Goal: Check status: Check status

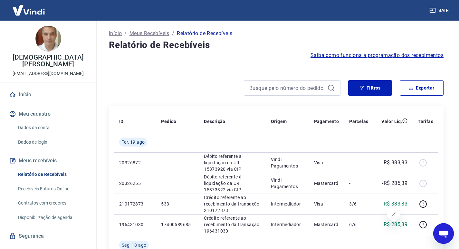
click at [269, 83] on div at bounding box center [292, 87] width 97 height 15
click at [269, 85] on input at bounding box center [286, 88] width 75 height 10
type input "R"
click at [263, 86] on input at bounding box center [286, 88] width 75 height 10
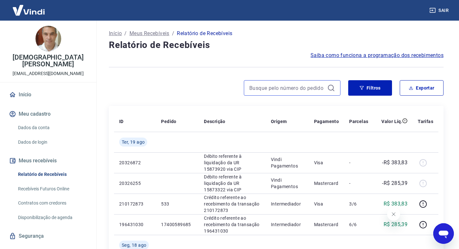
type input "173956084402"
click at [276, 92] on input at bounding box center [286, 88] width 75 height 10
type input "500"
click at [330, 87] on icon at bounding box center [331, 88] width 8 height 8
click at [389, 214] on button "Fechar mensagem da empresa" at bounding box center [393, 214] width 13 height 13
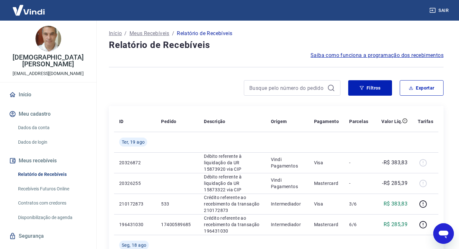
click at [335, 88] on div at bounding box center [292, 87] width 97 height 15
click at [325, 87] on div at bounding box center [292, 87] width 97 height 15
click at [330, 85] on icon at bounding box center [331, 88] width 6 height 6
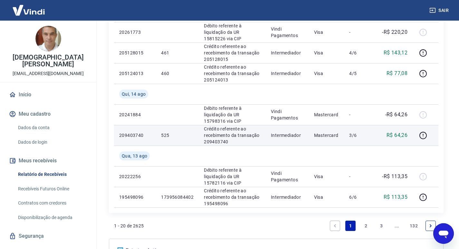
scroll to position [483, 0]
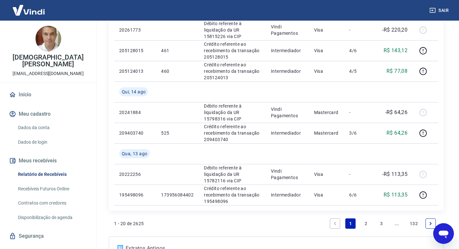
click at [426, 222] on link "Next page" at bounding box center [431, 223] width 10 height 10
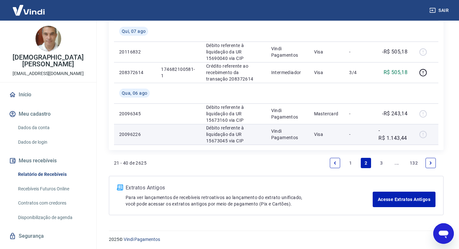
scroll to position [546, 0]
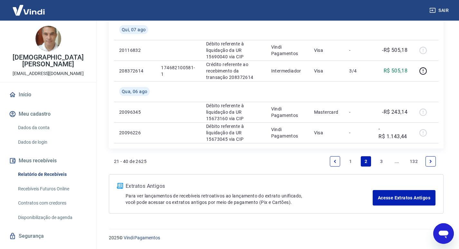
click at [335, 165] on link "Previous page" at bounding box center [335, 161] width 10 height 10
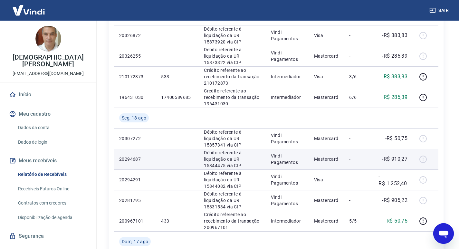
scroll to position [127, 0]
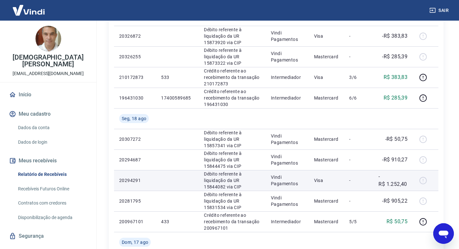
click at [414, 181] on td at bounding box center [426, 180] width 26 height 21
click at [266, 183] on td "Débito referente à liquidação da UR 15844082 via CIP" at bounding box center [232, 180] width 67 height 21
click at [243, 176] on p "Débito referente à liquidação da UR 15844082 via CIP" at bounding box center [232, 180] width 57 height 19
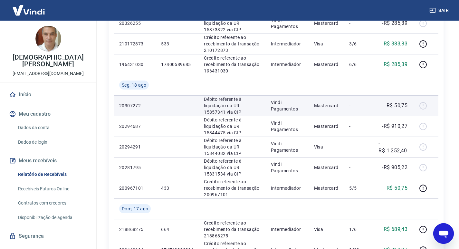
scroll to position [193, 0]
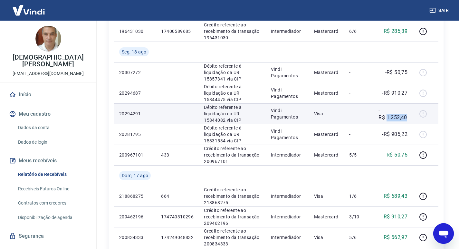
drag, startPoint x: 387, startPoint y: 116, endPoint x: 411, endPoint y: 118, distance: 24.2
click at [411, 118] on td "-R$ 1.252,40" at bounding box center [392, 113] width 39 height 21
copy p "1.252,40"
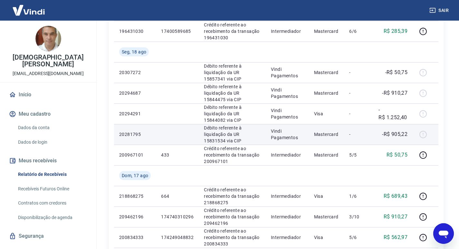
click at [407, 133] on p "-R$ 905,22" at bounding box center [394, 135] width 25 height 8
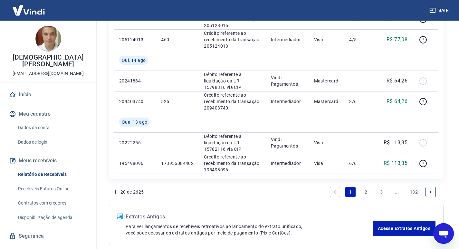
scroll to position [546, 0]
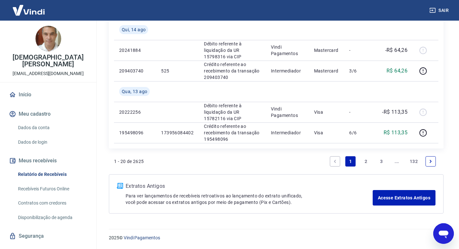
click at [362, 166] on link "2" at bounding box center [366, 161] width 10 height 10
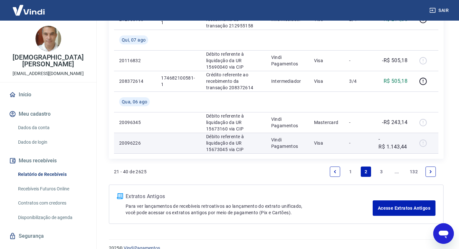
scroll to position [546, 0]
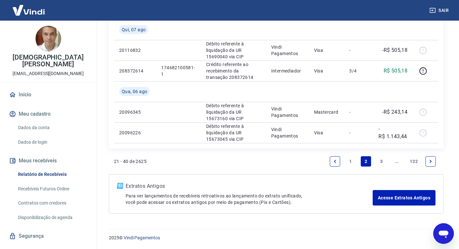
click at [382, 161] on link "3" at bounding box center [381, 161] width 10 height 10
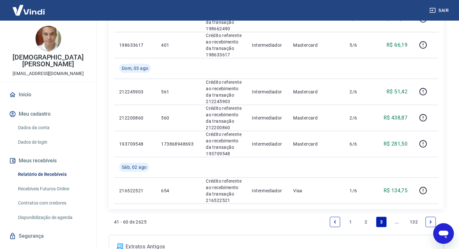
scroll to position [580, 0]
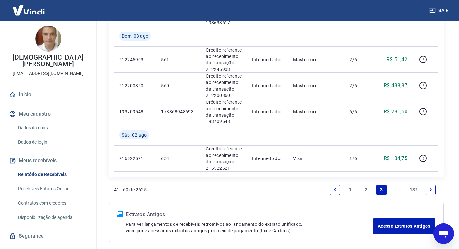
click at [433, 189] on link "Next page" at bounding box center [431, 190] width 10 height 10
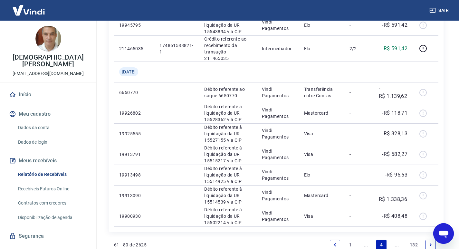
scroll to position [483, 0]
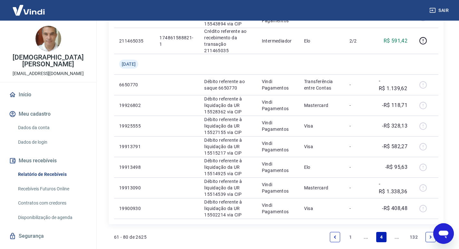
click at [331, 232] on link "Previous page" at bounding box center [335, 237] width 10 height 10
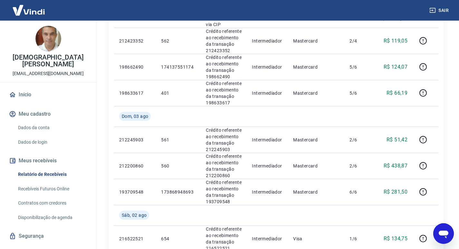
scroll to position [608, 0]
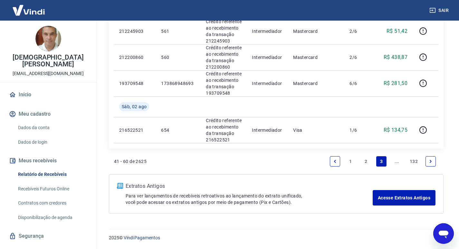
click at [352, 165] on link "1" at bounding box center [350, 161] width 10 height 10
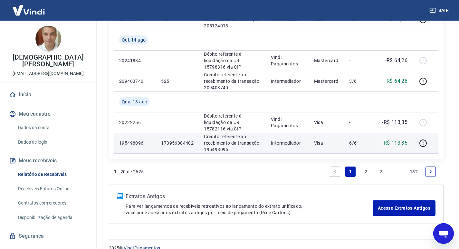
scroll to position [546, 0]
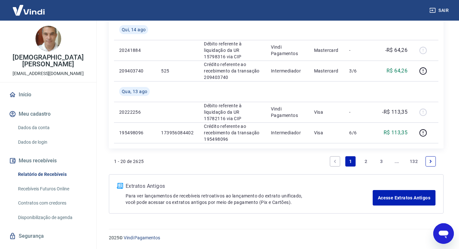
click at [369, 160] on link "2" at bounding box center [366, 161] width 10 height 10
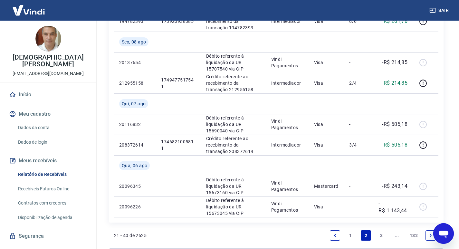
scroll to position [516, 0]
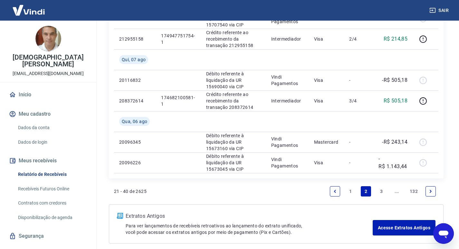
click at [385, 194] on link "3" at bounding box center [381, 191] width 10 height 10
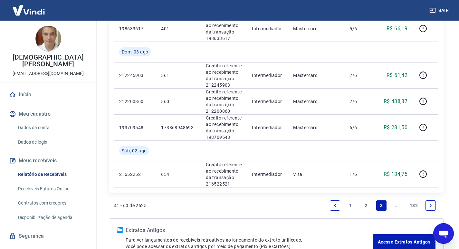
scroll to position [580, 0]
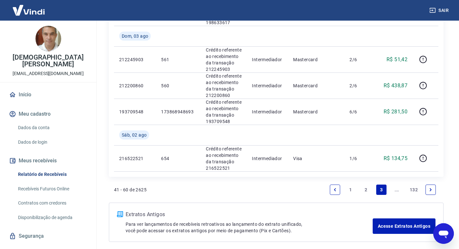
click at [429, 194] on link "Next page" at bounding box center [431, 190] width 10 height 10
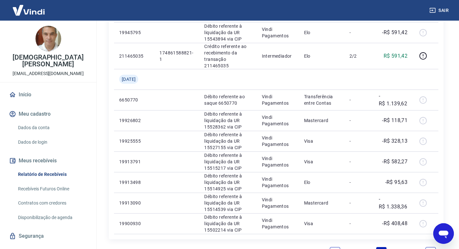
scroll to position [483, 0]
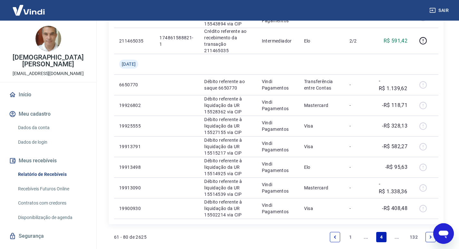
click at [351, 232] on link "1" at bounding box center [350, 237] width 10 height 10
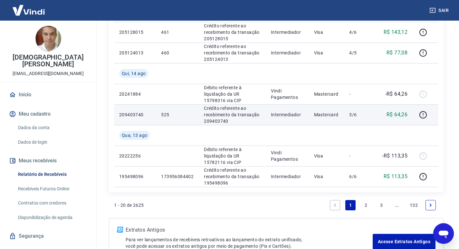
scroll to position [513, 0]
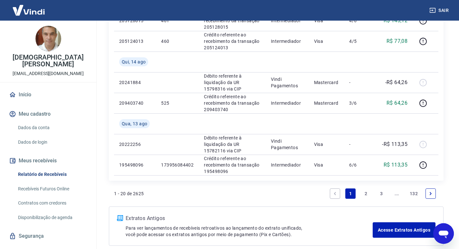
click at [362, 194] on link "2" at bounding box center [366, 194] width 10 height 10
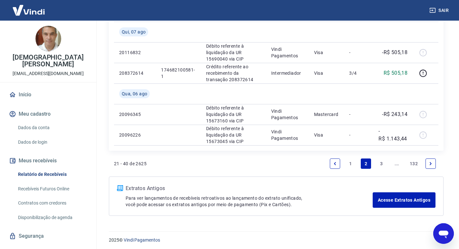
scroll to position [546, 0]
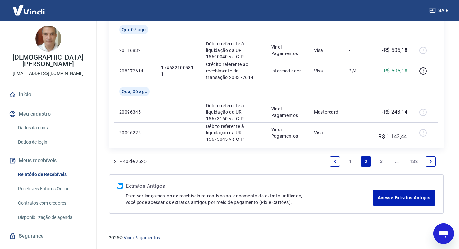
click at [349, 164] on link "1" at bounding box center [350, 161] width 10 height 10
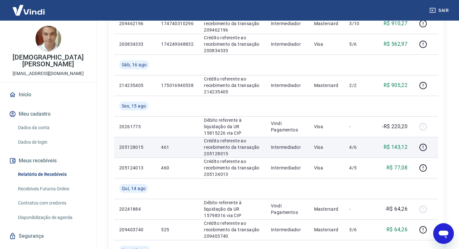
scroll to position [483, 0]
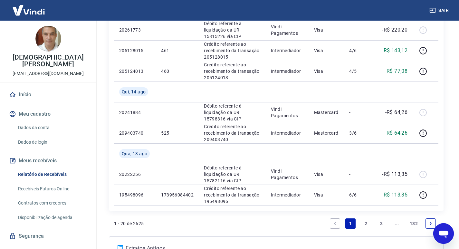
click at [366, 224] on link "2" at bounding box center [366, 223] width 10 height 10
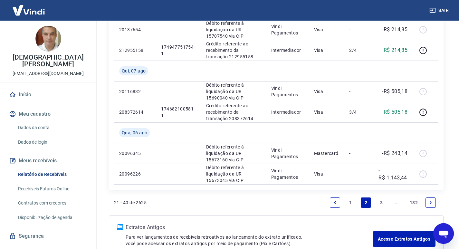
scroll to position [516, 0]
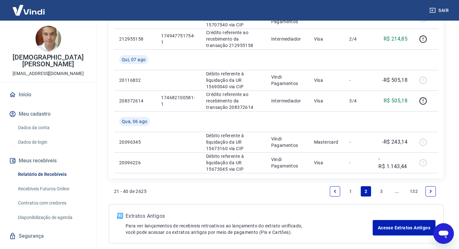
click at [378, 195] on link "3" at bounding box center [381, 191] width 10 height 10
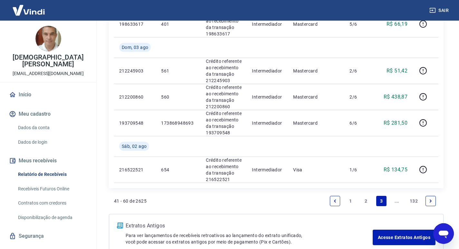
scroll to position [580, 0]
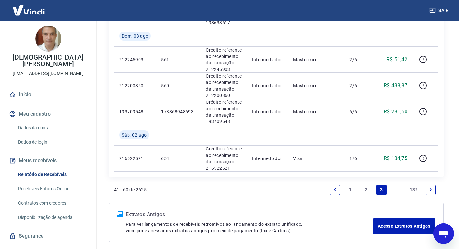
click at [428, 186] on link "Next page" at bounding box center [431, 190] width 10 height 10
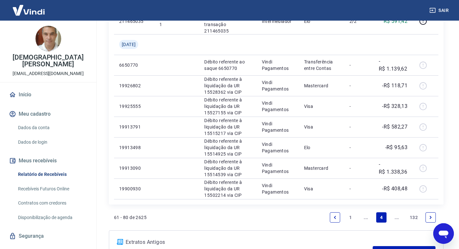
scroll to position [504, 0]
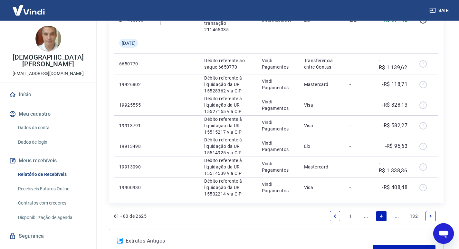
click at [348, 211] on link "1" at bounding box center [350, 216] width 10 height 10
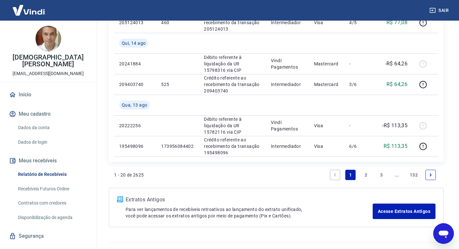
scroll to position [546, 0]
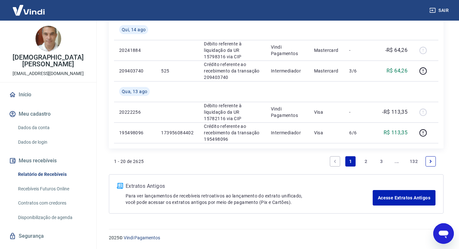
click at [364, 158] on link "2" at bounding box center [366, 161] width 10 height 10
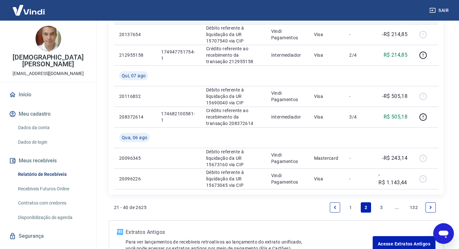
scroll to position [519, 0]
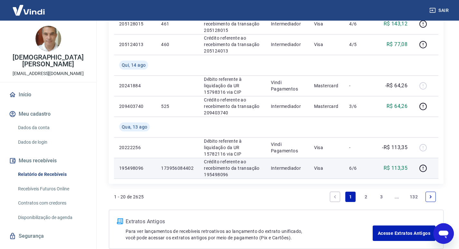
scroll to position [546, 0]
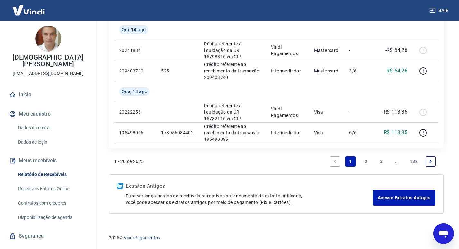
click at [369, 159] on link "2" at bounding box center [366, 161] width 10 height 10
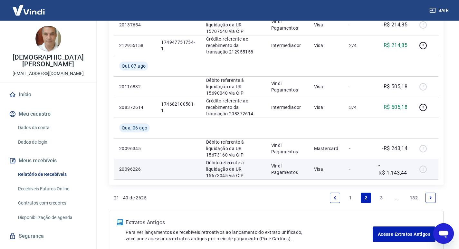
scroll to position [516, 0]
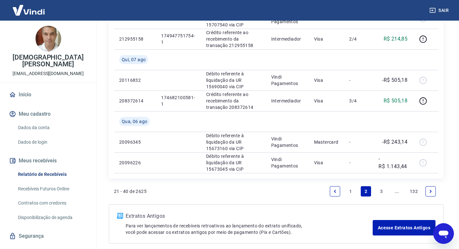
click at [386, 190] on link "3" at bounding box center [381, 191] width 10 height 10
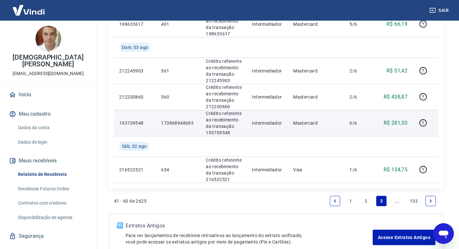
scroll to position [580, 0]
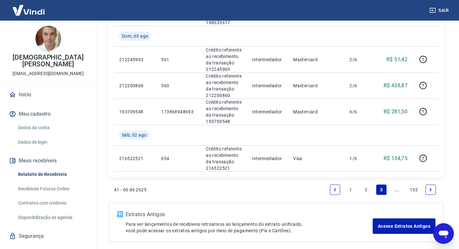
click at [428, 186] on link "Next page" at bounding box center [431, 190] width 10 height 10
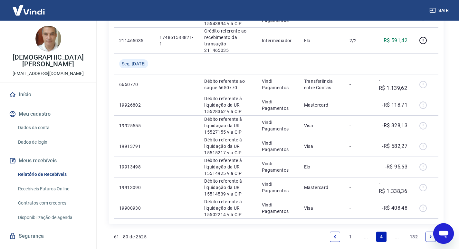
scroll to position [504, 0]
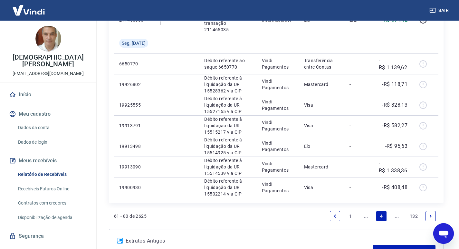
click at [350, 211] on link "1" at bounding box center [350, 216] width 10 height 10
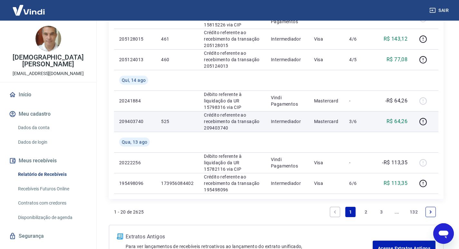
scroll to position [516, 0]
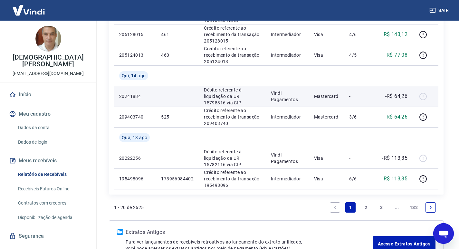
scroll to position [516, 0]
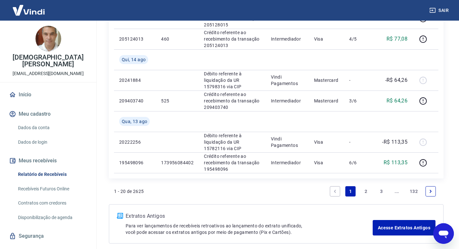
click at [367, 191] on link "2" at bounding box center [366, 191] width 10 height 10
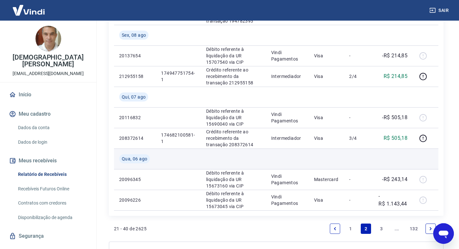
scroll to position [516, 0]
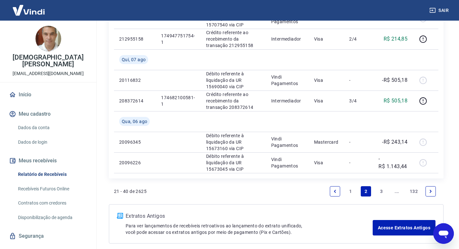
click at [347, 195] on link "1" at bounding box center [350, 191] width 10 height 10
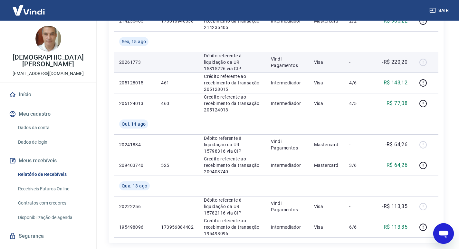
scroll to position [483, 0]
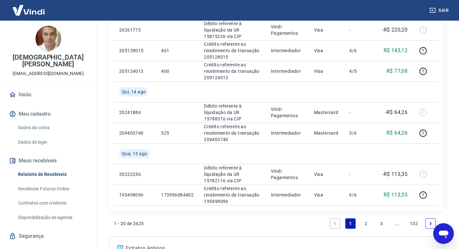
click at [368, 228] on link "2" at bounding box center [366, 223] width 10 height 10
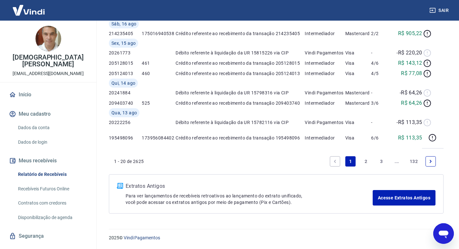
click at [368, 228] on div "2025 © Vindi Pagamentos" at bounding box center [276, 235] width 350 height 28
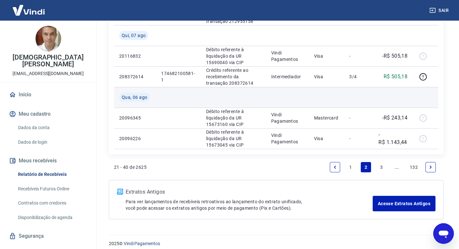
scroll to position [546, 0]
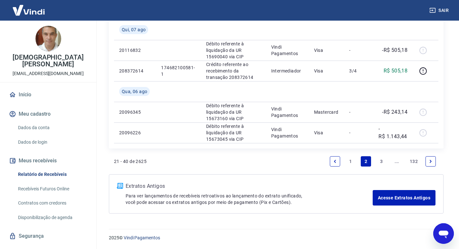
click at [381, 161] on link "3" at bounding box center [381, 161] width 10 height 10
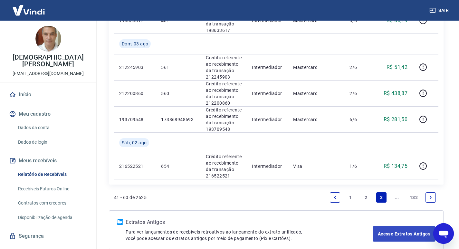
scroll to position [608, 0]
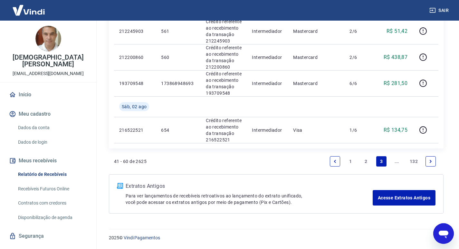
click at [347, 163] on link "1" at bounding box center [350, 161] width 10 height 10
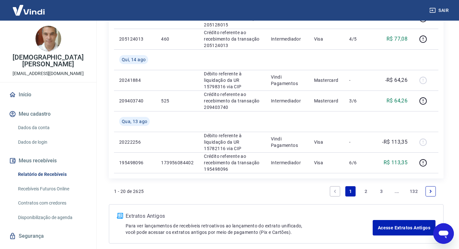
scroll to position [546, 0]
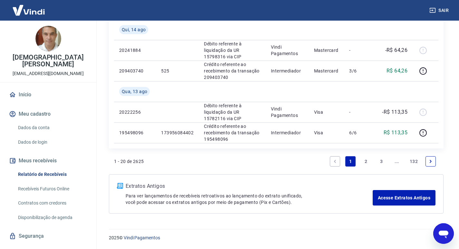
click at [361, 160] on link "2" at bounding box center [366, 161] width 10 height 10
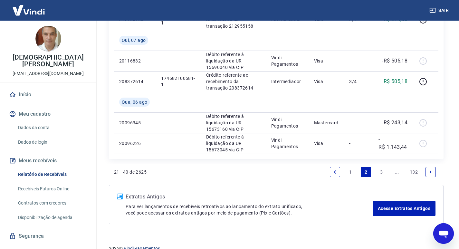
scroll to position [546, 0]
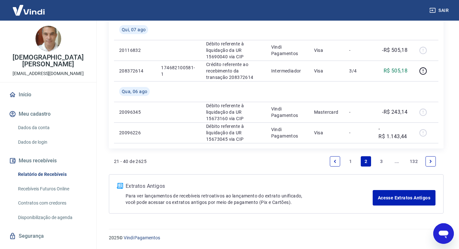
click at [381, 162] on link "3" at bounding box center [381, 161] width 10 height 10
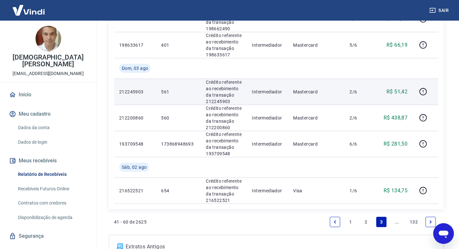
scroll to position [580, 0]
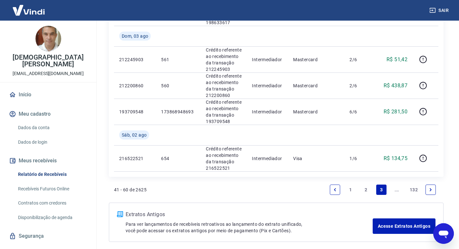
click at [427, 185] on link "Next page" at bounding box center [431, 190] width 10 height 10
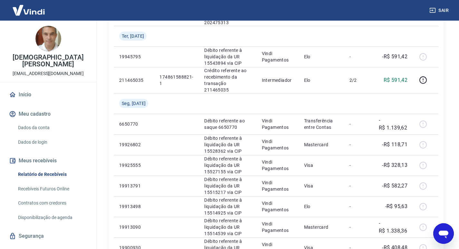
scroll to position [504, 0]
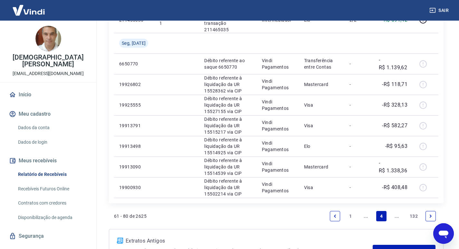
click at [348, 211] on link "1" at bounding box center [350, 216] width 10 height 10
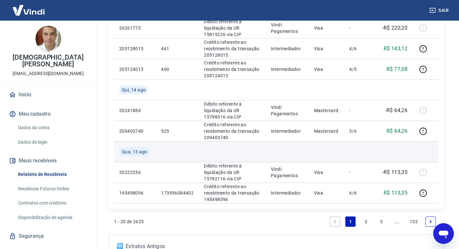
scroll to position [516, 0]
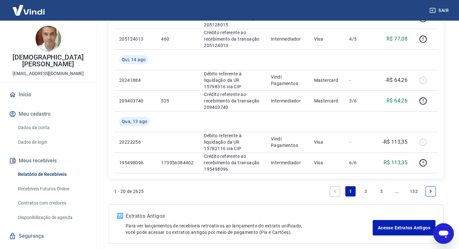
click at [366, 194] on link "2" at bounding box center [366, 191] width 10 height 10
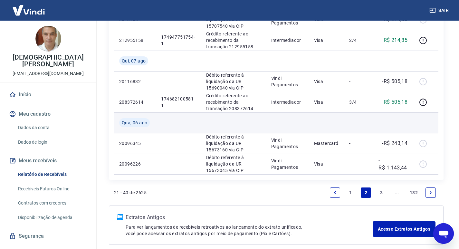
scroll to position [516, 0]
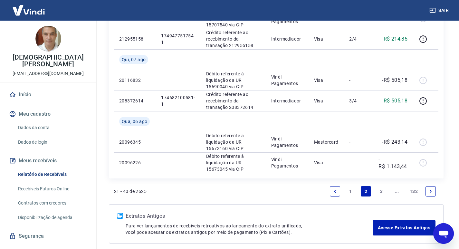
click at [384, 193] on link "3" at bounding box center [381, 191] width 10 height 10
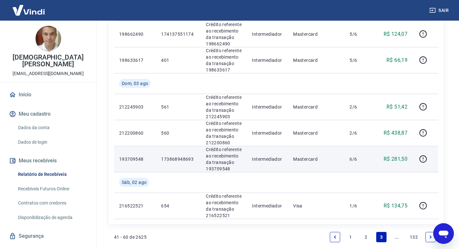
scroll to position [548, 0]
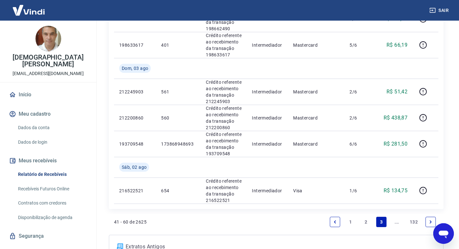
click at [427, 220] on link "Next page" at bounding box center [431, 222] width 10 height 10
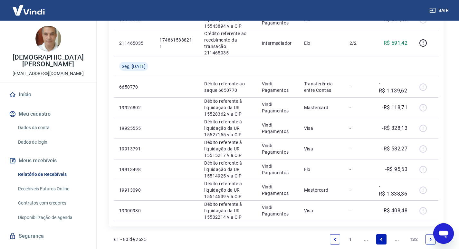
scroll to position [504, 0]
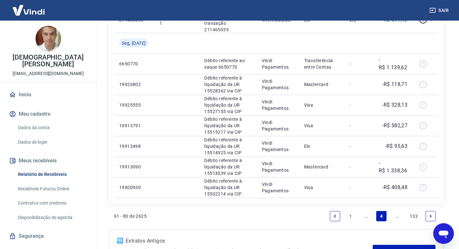
click at [366, 211] on link "..." at bounding box center [366, 216] width 10 height 10
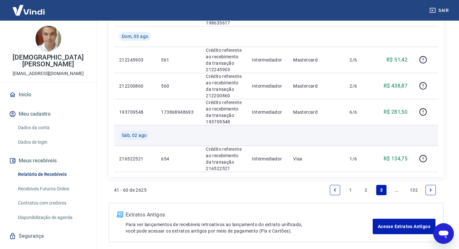
scroll to position [580, 0]
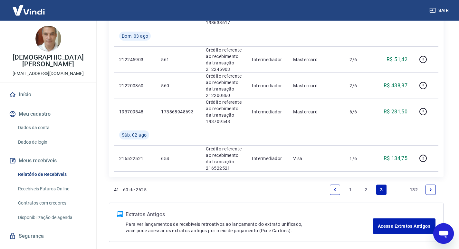
click at [428, 188] on link "Next page" at bounding box center [431, 190] width 10 height 10
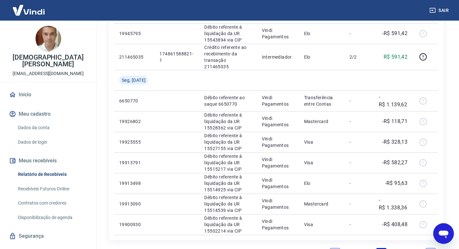
scroll to position [483, 0]
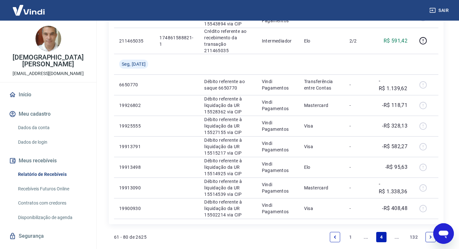
click at [332, 232] on link "Previous page" at bounding box center [335, 237] width 10 height 10
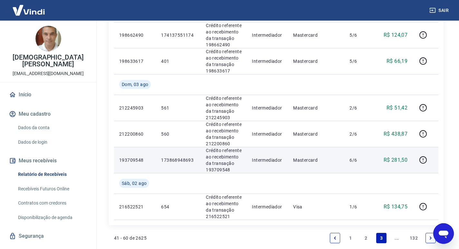
scroll to position [580, 0]
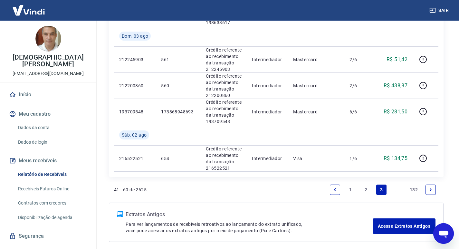
click at [364, 187] on link "2" at bounding box center [366, 190] width 10 height 10
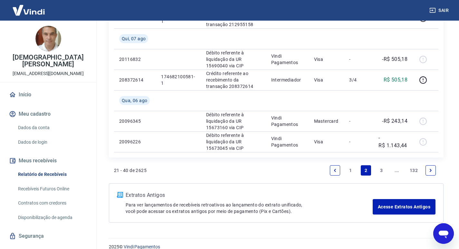
scroll to position [546, 0]
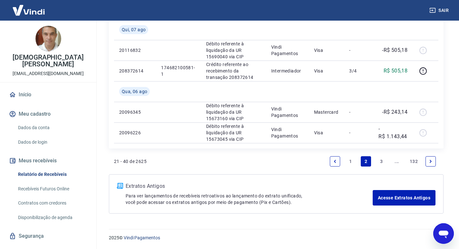
click at [351, 161] on link "1" at bounding box center [350, 161] width 10 height 10
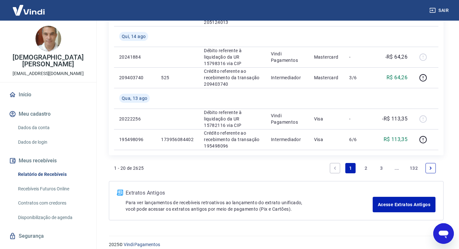
scroll to position [546, 0]
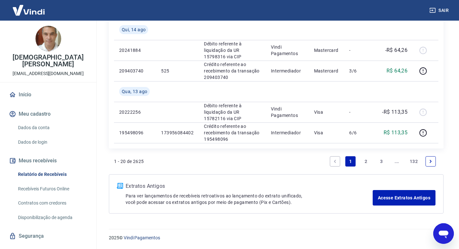
click at [382, 160] on link "3" at bounding box center [381, 161] width 10 height 10
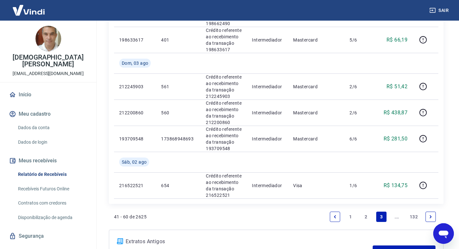
scroll to position [608, 0]
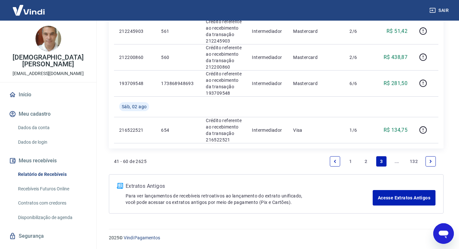
click at [424, 161] on li "Pagination" at bounding box center [430, 161] width 15 height 15
click at [435, 163] on link "Next page" at bounding box center [431, 161] width 10 height 10
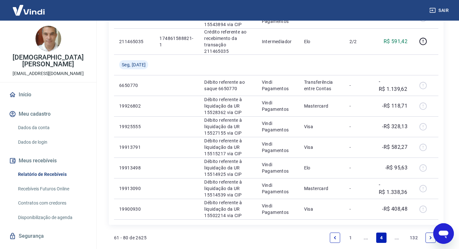
scroll to position [504, 0]
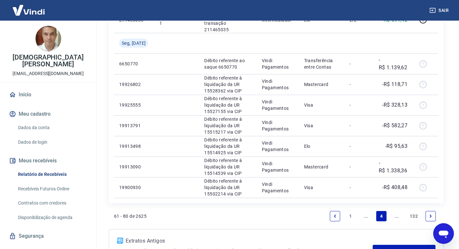
click at [335, 214] on icon "Previous page" at bounding box center [335, 216] width 5 height 5
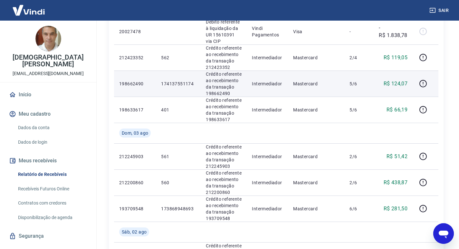
scroll to position [483, 0]
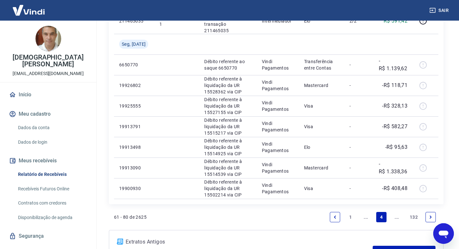
scroll to position [504, 0]
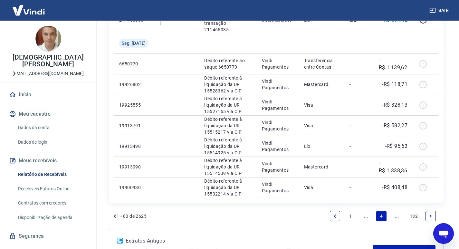
click at [333, 214] on icon "Previous page" at bounding box center [335, 216] width 5 height 5
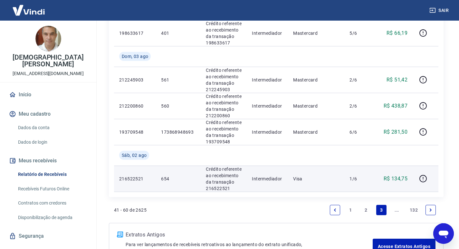
scroll to position [580, 0]
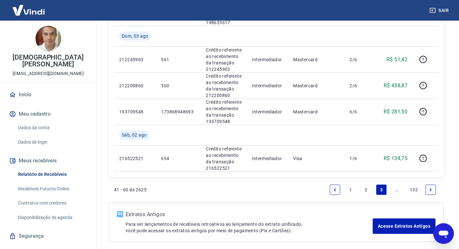
click at [364, 191] on link "2" at bounding box center [366, 190] width 10 height 10
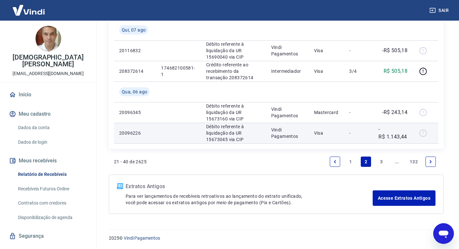
scroll to position [546, 0]
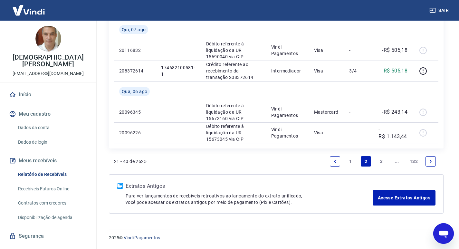
click at [350, 166] on link "1" at bounding box center [350, 161] width 10 height 10
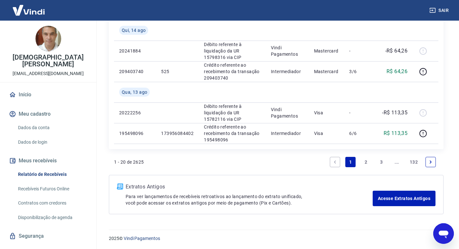
scroll to position [546, 0]
click at [381, 160] on link "3" at bounding box center [381, 161] width 10 height 10
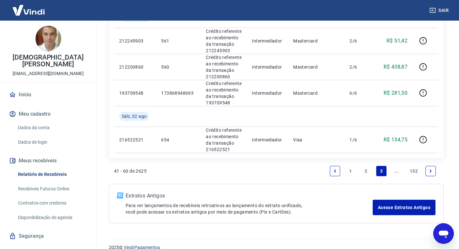
scroll to position [608, 0]
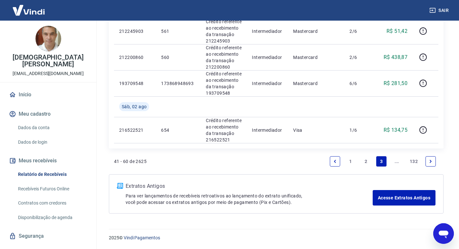
click at [431, 160] on icon "Next page" at bounding box center [431, 161] width 5 height 5
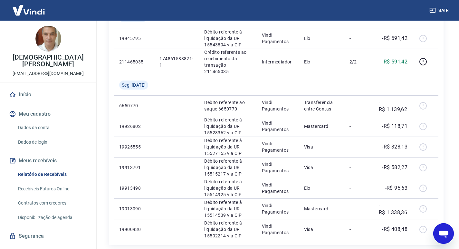
scroll to position [504, 0]
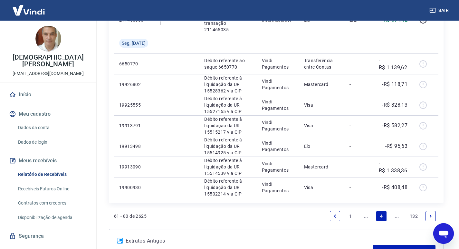
click at [331, 211] on link "Previous page" at bounding box center [335, 216] width 10 height 10
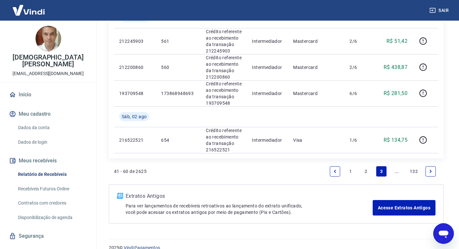
scroll to position [608, 0]
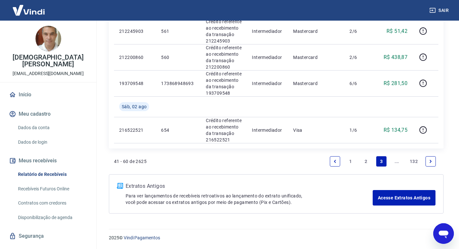
click at [363, 159] on link "2" at bounding box center [366, 161] width 10 height 10
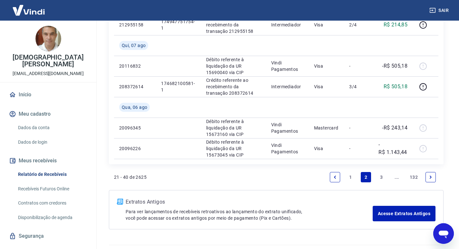
scroll to position [546, 0]
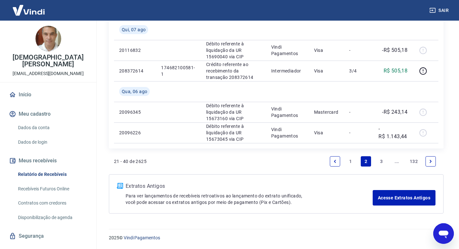
click at [347, 159] on link "1" at bounding box center [350, 161] width 10 height 10
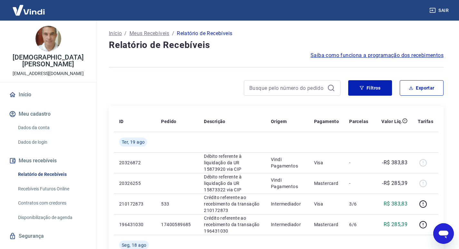
click at [265, 94] on div at bounding box center [292, 87] width 97 height 15
click at [269, 89] on input at bounding box center [286, 88] width 75 height 10
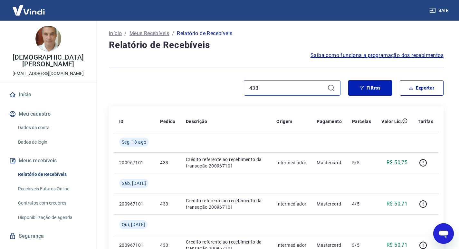
click at [276, 86] on input "433" at bounding box center [286, 88] width 75 height 10
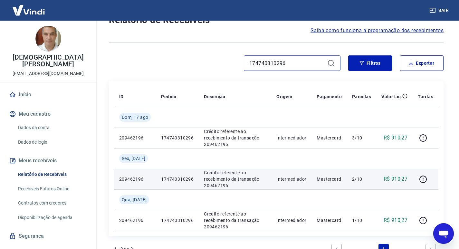
scroll to position [64, 0]
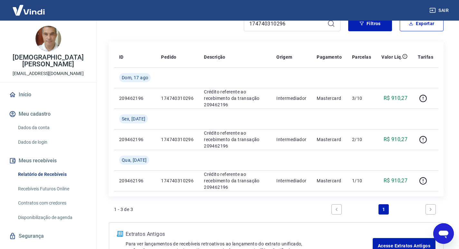
click at [265, 29] on div "174740310296" at bounding box center [292, 23] width 97 height 15
click at [267, 27] on input "174740310296" at bounding box center [286, 24] width 75 height 10
paste input "5016940538"
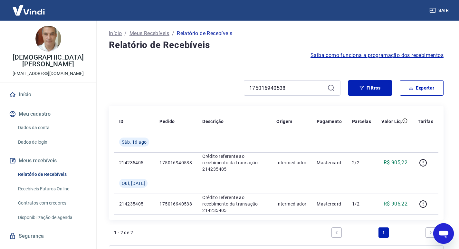
click at [293, 93] on div "175016940538" at bounding box center [292, 87] width 97 height 15
click at [297, 87] on input "175016940538" at bounding box center [286, 88] width 75 height 10
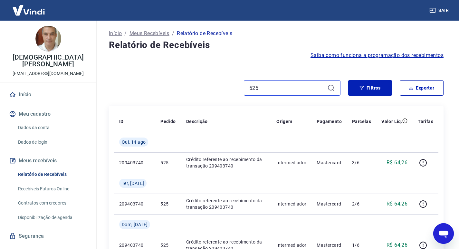
click at [279, 91] on input "525" at bounding box center [286, 88] width 75 height 10
paste input "173956084402"
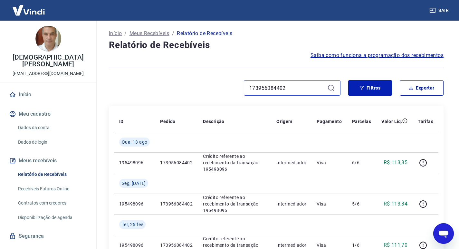
click at [280, 87] on input "173956084402" at bounding box center [286, 88] width 75 height 10
paste input "4439478156"
click at [281, 89] on input "174439478156" at bounding box center [286, 88] width 75 height 10
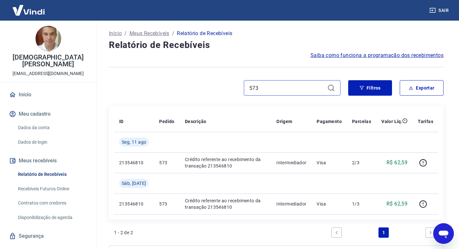
click at [287, 85] on input "573" at bounding box center [286, 88] width 75 height 10
paste input "174947751754-1"
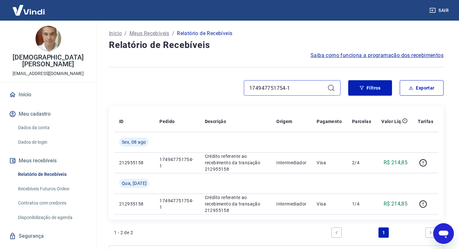
click at [279, 84] on input "174947751754-1" at bounding box center [286, 88] width 75 height 10
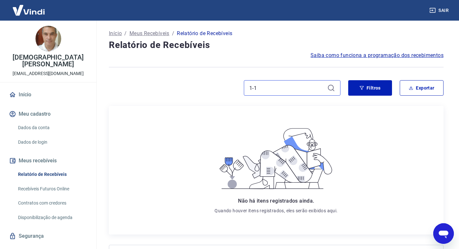
click at [282, 87] on input "1-1" at bounding box center [286, 88] width 75 height 10
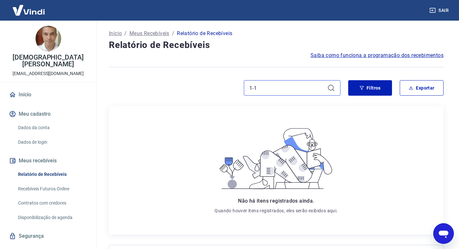
paste input "17468210058"
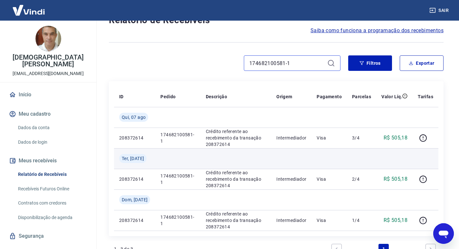
scroll to position [32, 0]
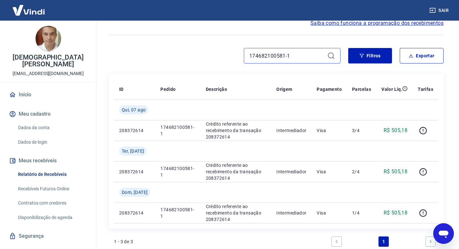
type input "174682100581-1"
click at [296, 53] on input "174682100581-1" at bounding box center [286, 56] width 75 height 10
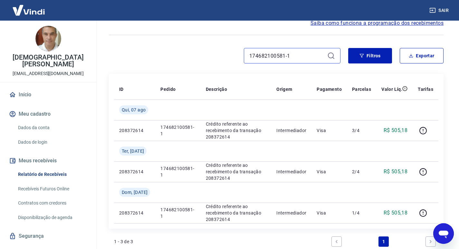
click at [296, 58] on input "174682100581-1" at bounding box center [286, 56] width 75 height 10
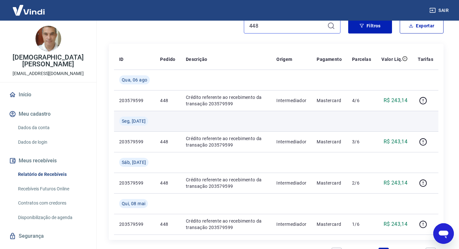
scroll to position [64, 0]
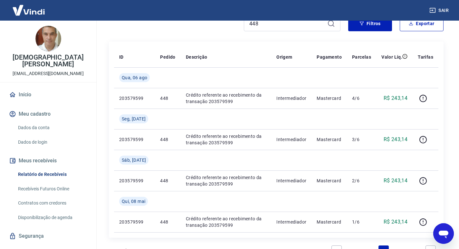
click at [277, 30] on div "448" at bounding box center [292, 23] width 97 height 15
click at [291, 22] on input "448" at bounding box center [286, 24] width 75 height 10
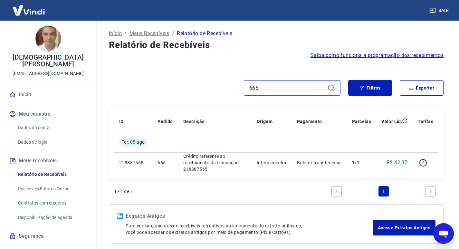
click at [280, 88] on input "665" at bounding box center [286, 88] width 75 height 10
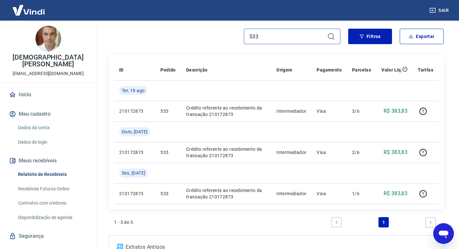
scroll to position [16, 0]
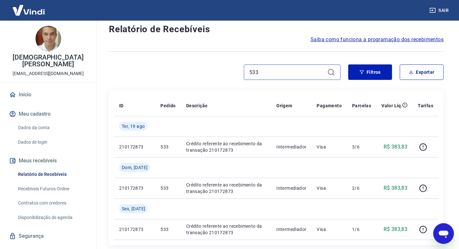
click at [286, 71] on input "533" at bounding box center [286, 72] width 75 height 10
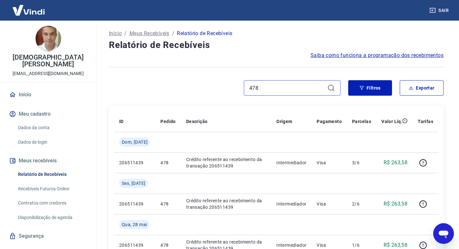
click at [266, 84] on input "478" at bounding box center [286, 88] width 75 height 10
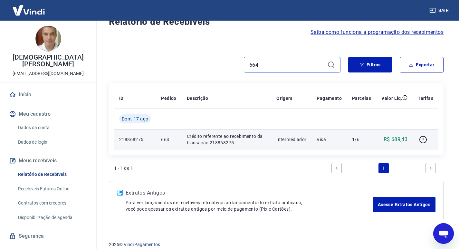
scroll to position [30, 0]
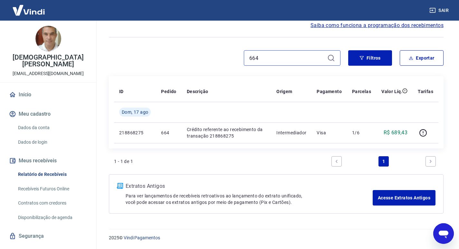
click at [259, 57] on input "664" at bounding box center [286, 58] width 75 height 10
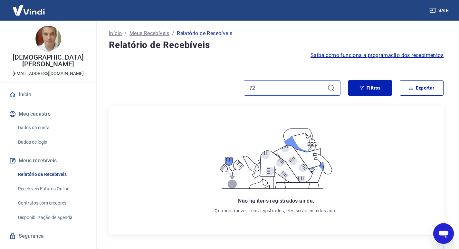
type input "7"
type input "779"
